Goal: Information Seeking & Learning: Check status

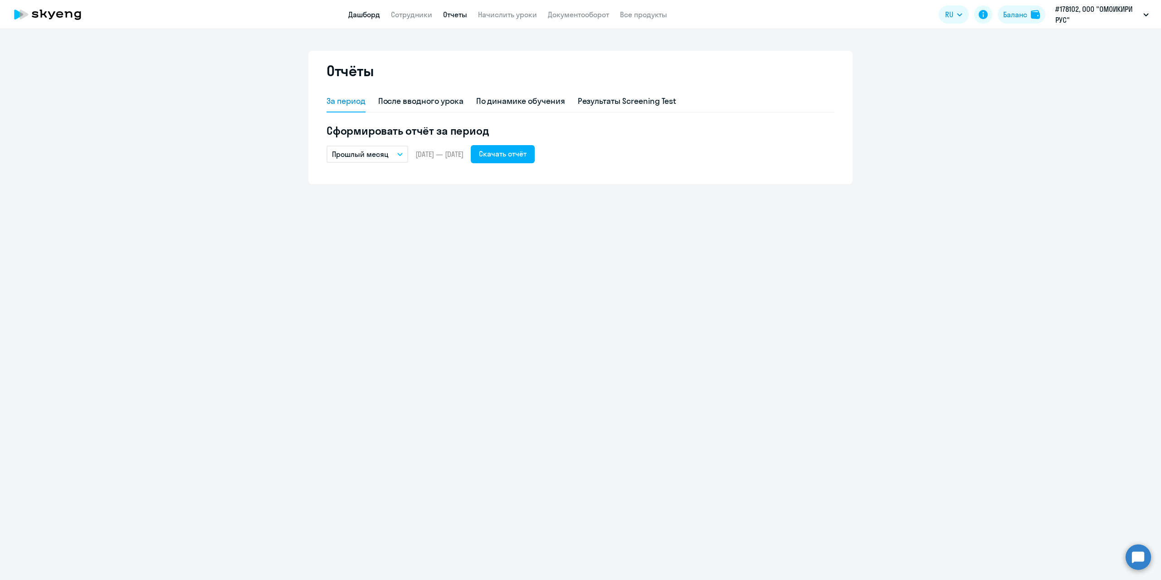
click at [363, 15] on link "Дашборд" at bounding box center [364, 14] width 32 height 9
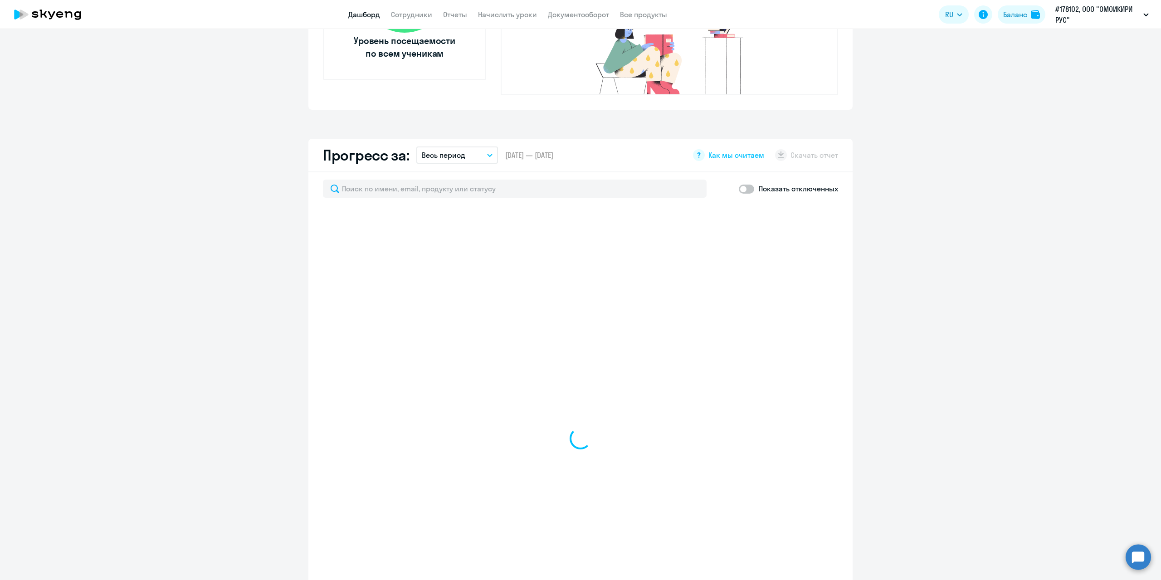
scroll to position [453, 0]
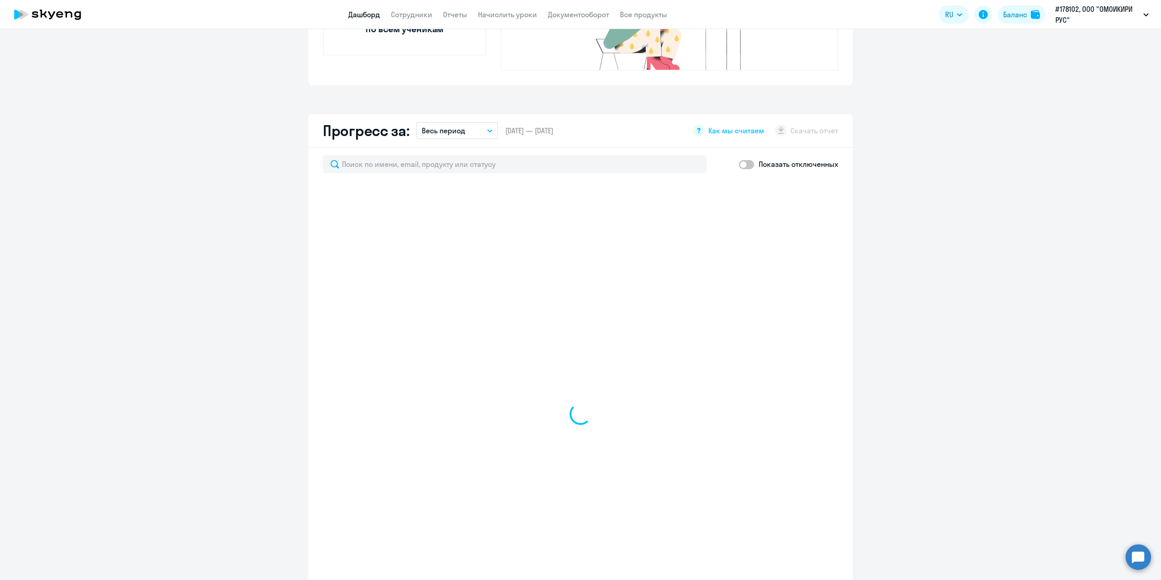
select select "30"
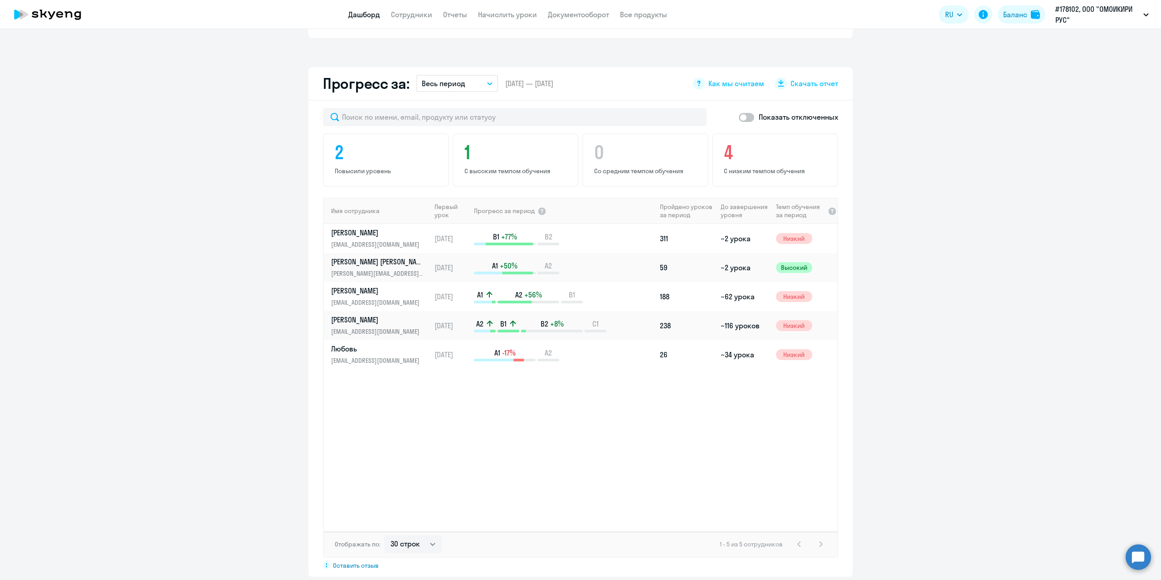
scroll to position [500, 0]
click at [393, 149] on div "2 Повысили уровень" at bounding box center [386, 159] width 126 height 53
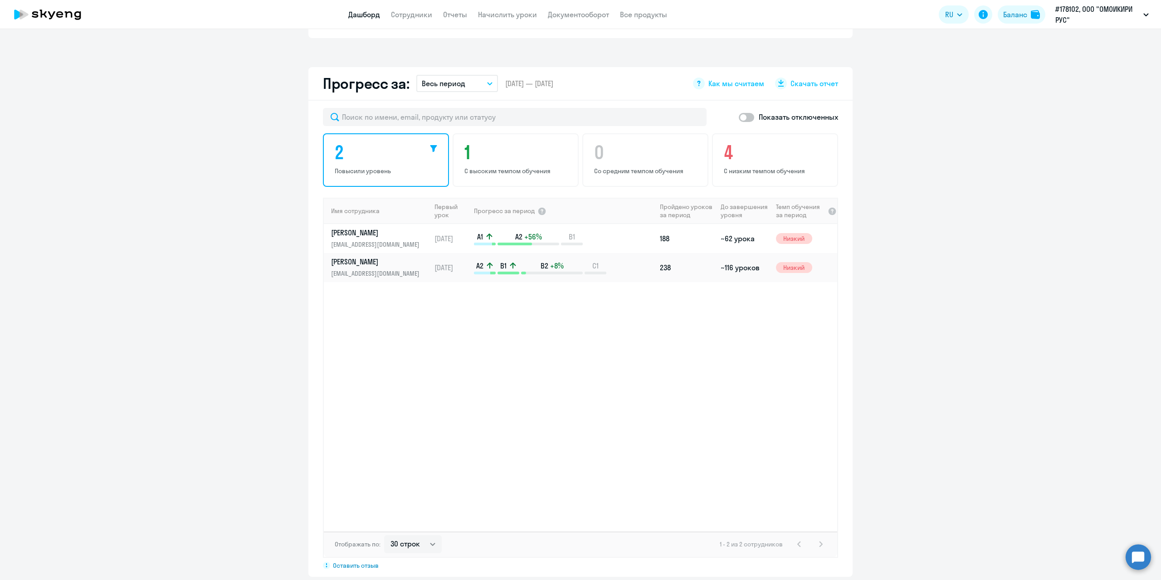
click at [393, 149] on div "2 Повысили уровень" at bounding box center [386, 159] width 126 height 53
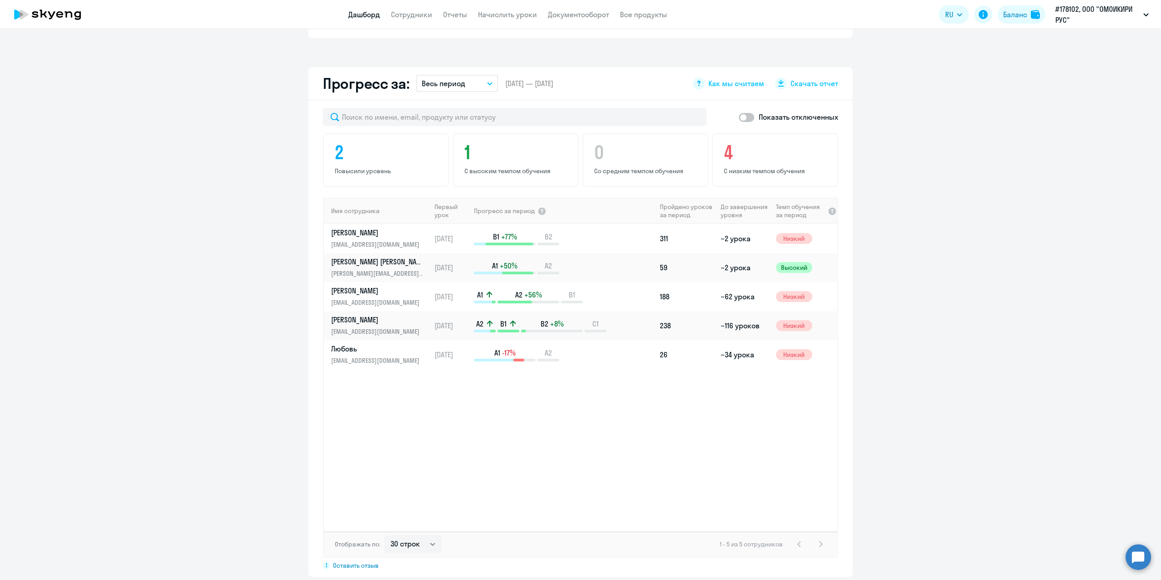
click at [465, 75] on button "Весь период" at bounding box center [457, 83] width 82 height 17
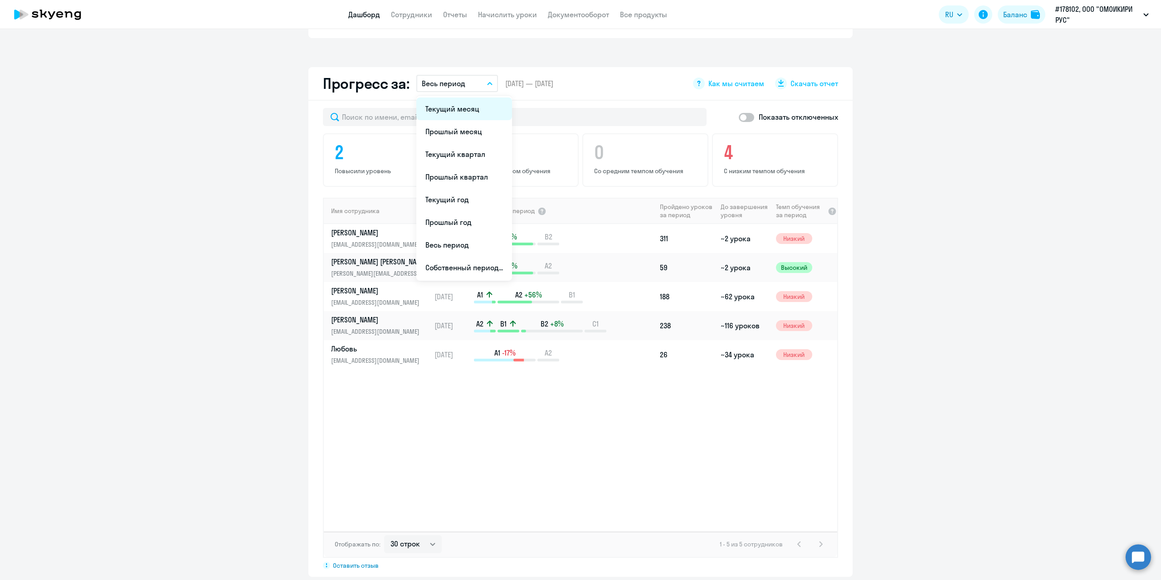
click at [460, 98] on li "Текущий месяц" at bounding box center [464, 108] width 96 height 23
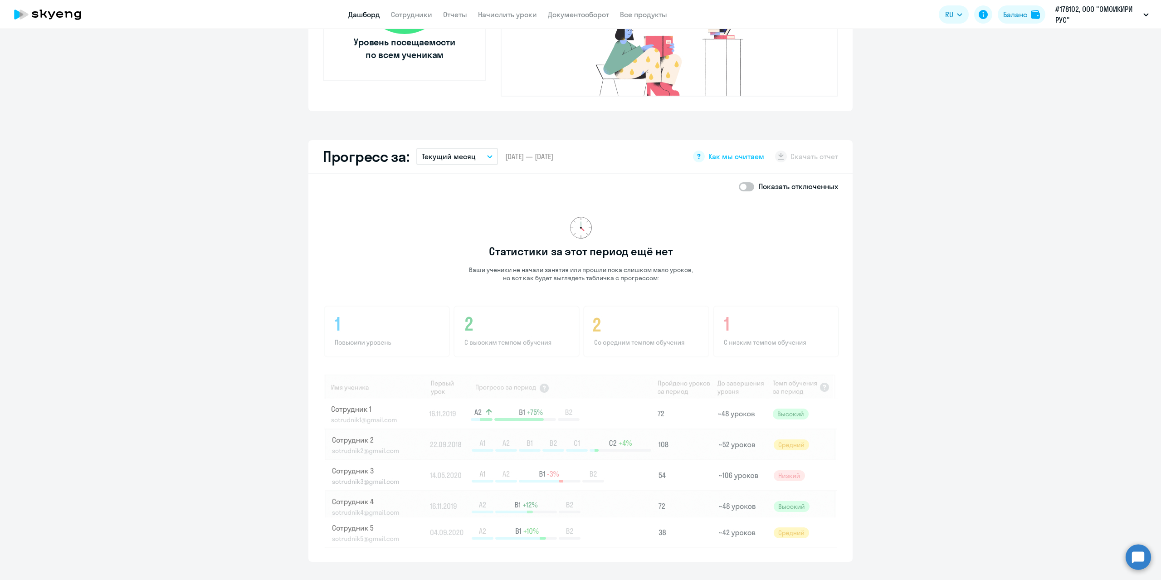
scroll to position [413, 0]
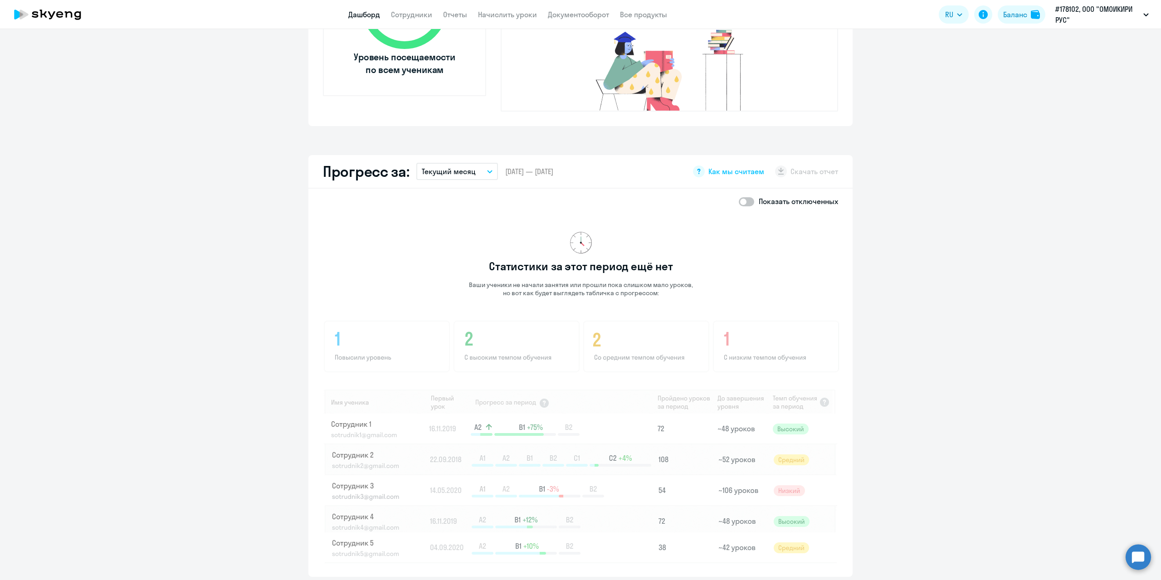
click at [485, 163] on button "Текущий месяц" at bounding box center [457, 171] width 82 height 17
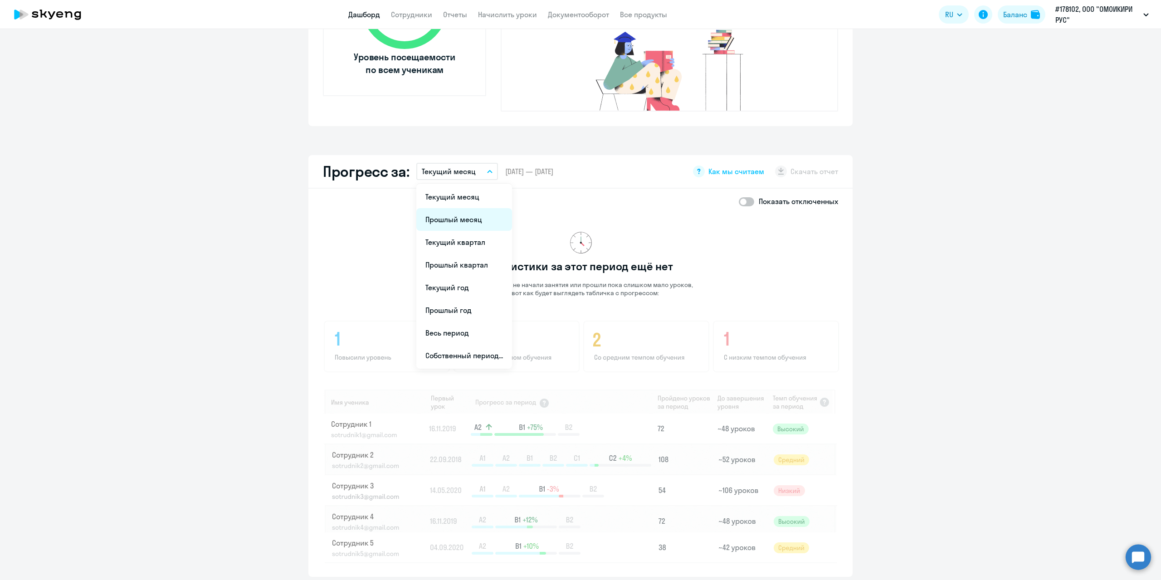
click at [458, 208] on li "Прошлый месяц" at bounding box center [464, 219] width 96 height 23
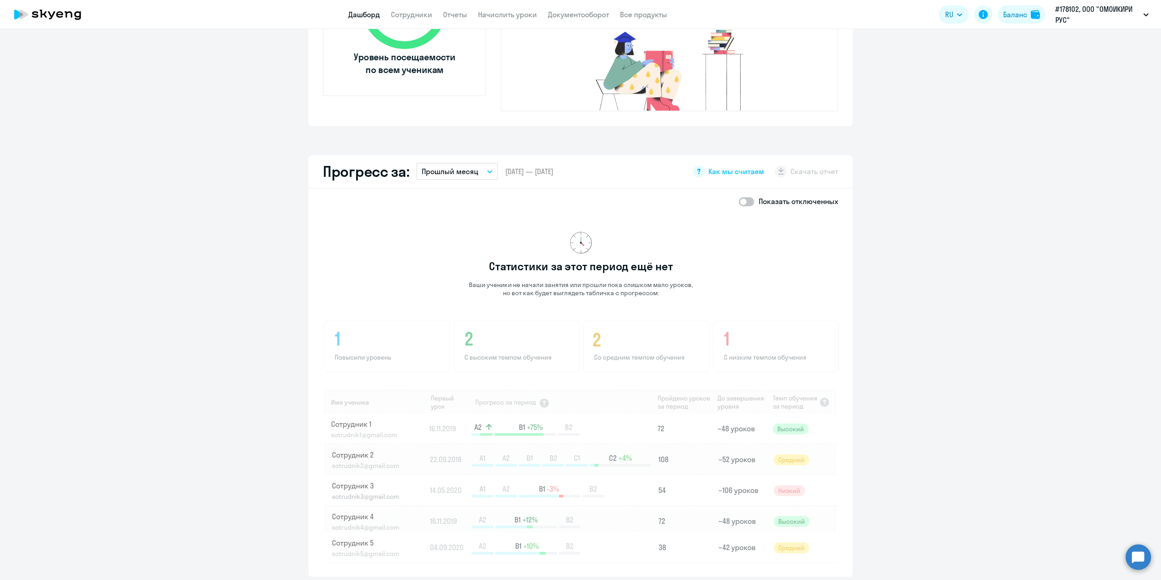
click at [477, 163] on button "Прошлый месяц" at bounding box center [457, 171] width 82 height 17
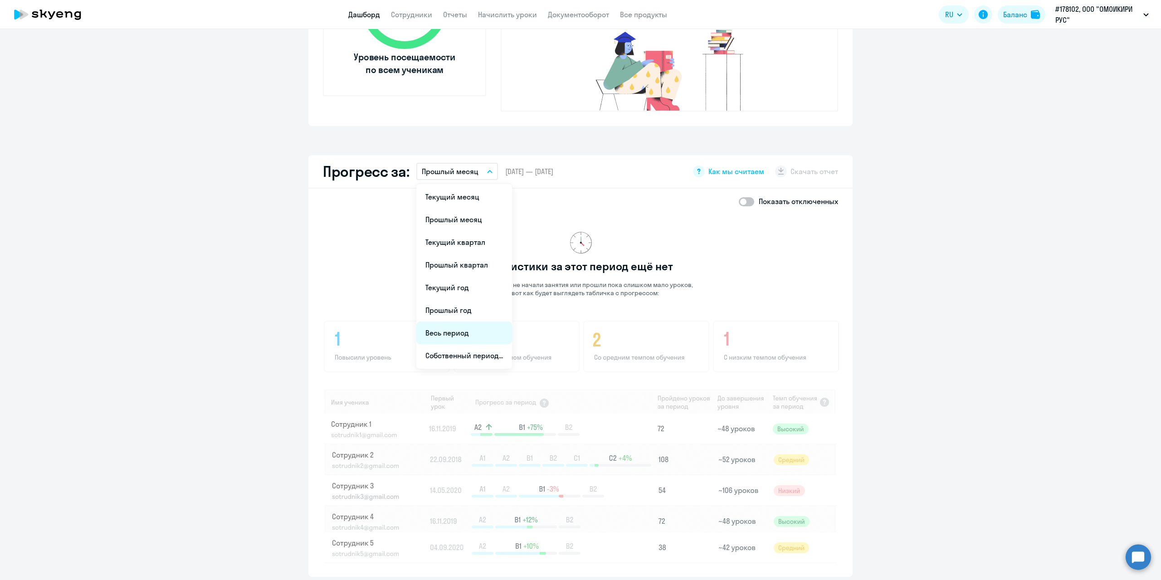
click at [462, 321] on li "Весь период" at bounding box center [464, 332] width 96 height 23
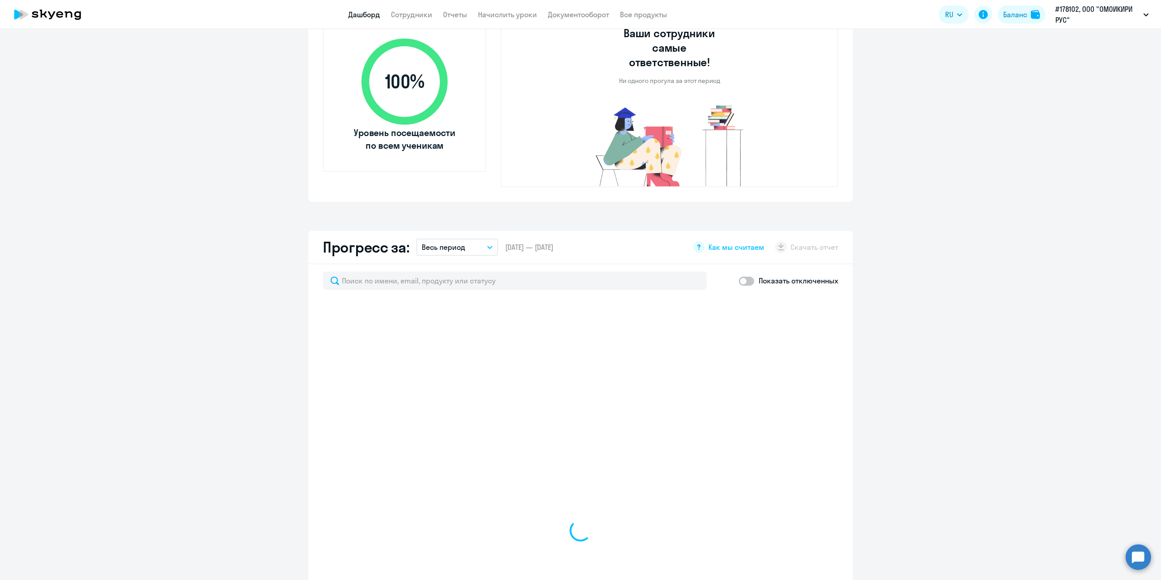
scroll to position [231, 0]
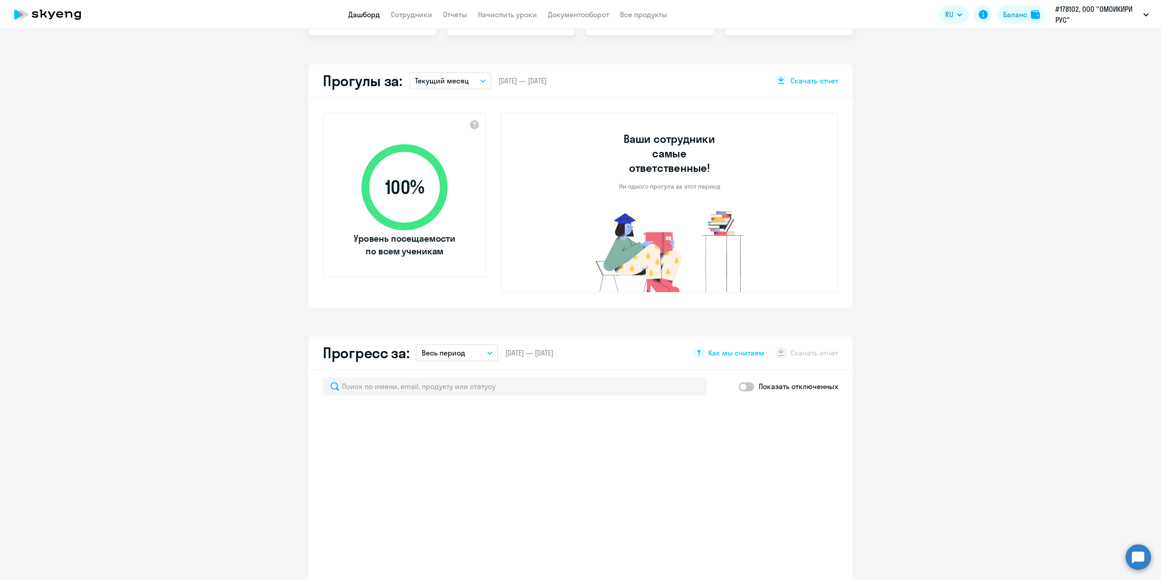
select select "30"
